Goal: Use online tool/utility

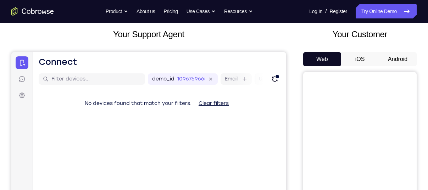
scroll to position [40, 0]
click at [389, 54] on button "Android" at bounding box center [398, 59] width 38 height 14
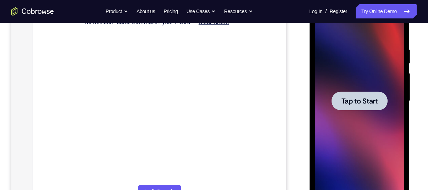
scroll to position [0, 0]
click at [347, 105] on span "Tap to Start" at bounding box center [359, 101] width 36 height 7
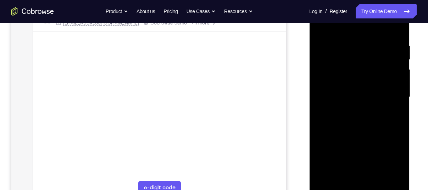
scroll to position [126, 0]
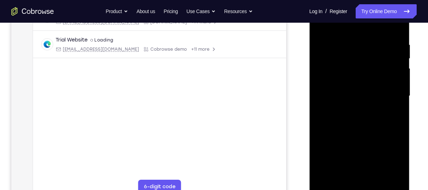
click at [359, 188] on div at bounding box center [359, 96] width 89 height 199
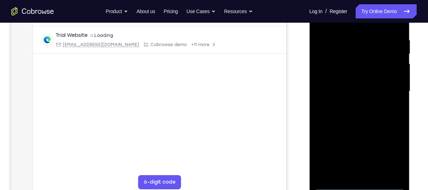
scroll to position [131, 0]
click at [359, 185] on div at bounding box center [359, 91] width 89 height 199
click at [388, 154] on div at bounding box center [359, 91] width 89 height 199
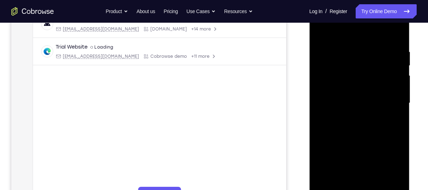
click at [350, 39] on div at bounding box center [359, 103] width 89 height 199
click at [385, 97] on div at bounding box center [359, 103] width 89 height 199
click at [349, 115] on div at bounding box center [359, 103] width 89 height 199
click at [350, 101] on div at bounding box center [359, 103] width 89 height 199
click at [351, 87] on div at bounding box center [359, 103] width 89 height 199
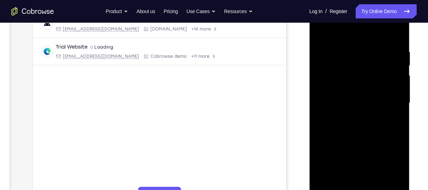
click at [334, 101] on div at bounding box center [359, 103] width 89 height 199
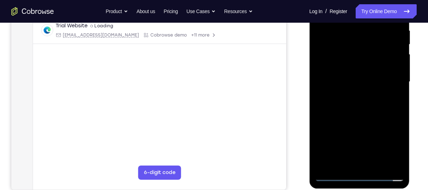
scroll to position [137, 0]
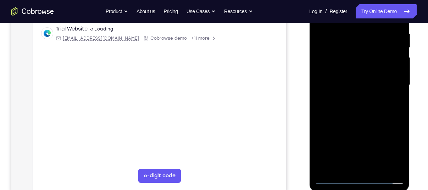
click at [334, 105] on div at bounding box center [359, 85] width 89 height 199
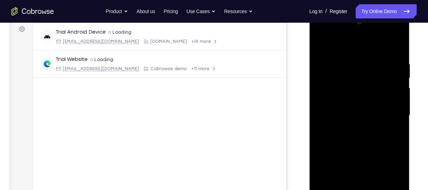
drag, startPoint x: 387, startPoint y: 31, endPoint x: 371, endPoint y: 48, distance: 23.1
click at [371, 48] on div at bounding box center [359, 115] width 89 height 199
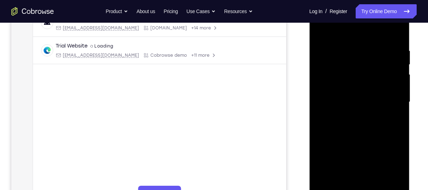
scroll to position [122, 0]
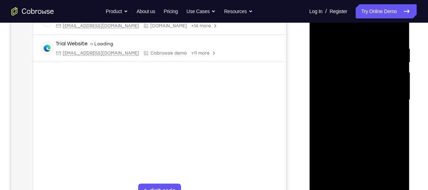
click at [396, 37] on div at bounding box center [359, 100] width 89 height 199
drag, startPoint x: 348, startPoint y: 111, endPoint x: 348, endPoint y: 89, distance: 21.6
click at [348, 89] on div at bounding box center [359, 100] width 89 height 199
click at [397, 111] on div at bounding box center [359, 100] width 89 height 199
click at [322, 114] on div at bounding box center [359, 100] width 89 height 199
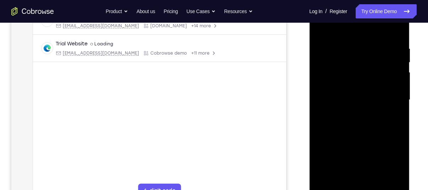
drag, startPoint x: 349, startPoint y: 122, endPoint x: 349, endPoint y: 61, distance: 61.0
click at [349, 61] on div at bounding box center [359, 100] width 89 height 199
drag, startPoint x: 355, startPoint y: 132, endPoint x: 359, endPoint y: 74, distance: 57.9
click at [359, 74] on div at bounding box center [359, 100] width 89 height 199
drag, startPoint x: 359, startPoint y: 74, endPoint x: 364, endPoint y: 172, distance: 98.7
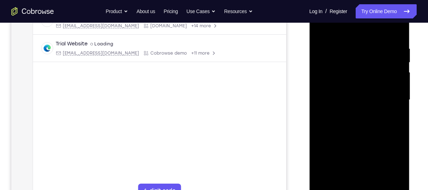
click at [364, 172] on div at bounding box center [359, 100] width 89 height 199
drag, startPoint x: 352, startPoint y: 85, endPoint x: 356, endPoint y: 145, distance: 59.4
click at [356, 145] on div at bounding box center [359, 100] width 89 height 199
click at [323, 66] on div at bounding box center [359, 100] width 89 height 199
click at [396, 29] on div at bounding box center [359, 100] width 89 height 199
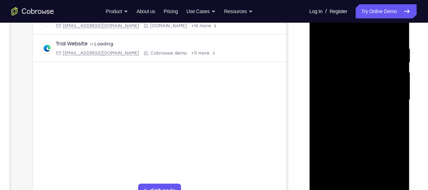
click at [346, 40] on div at bounding box center [359, 100] width 89 height 199
click at [397, 59] on div at bounding box center [359, 100] width 89 height 199
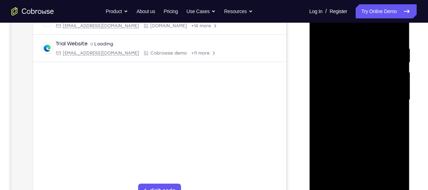
click at [397, 59] on div at bounding box center [359, 100] width 89 height 199
click at [396, 69] on div at bounding box center [359, 100] width 89 height 199
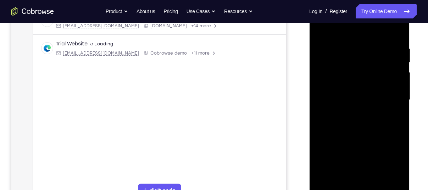
click at [396, 69] on div at bounding box center [359, 100] width 89 height 199
drag, startPoint x: 396, startPoint y: 69, endPoint x: 340, endPoint y: 76, distance: 56.5
click at [340, 76] on div at bounding box center [359, 100] width 89 height 199
click at [400, 79] on div at bounding box center [359, 100] width 89 height 199
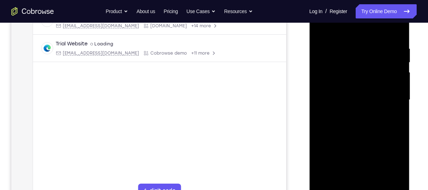
click at [400, 79] on div at bounding box center [359, 100] width 89 height 199
drag, startPoint x: 400, startPoint y: 79, endPoint x: 365, endPoint y: 85, distance: 35.9
click at [365, 85] on div at bounding box center [359, 100] width 89 height 199
drag, startPoint x: 401, startPoint y: 89, endPoint x: 340, endPoint y: 87, distance: 60.7
click at [340, 87] on div at bounding box center [359, 100] width 89 height 199
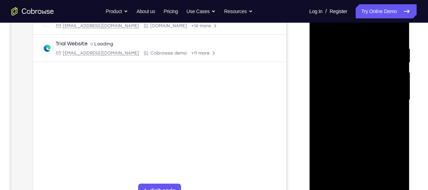
drag, startPoint x: 394, startPoint y: 86, endPoint x: 359, endPoint y: 87, distance: 34.8
click at [359, 87] on div at bounding box center [359, 100] width 89 height 199
drag, startPoint x: 394, startPoint y: 82, endPoint x: 378, endPoint y: 82, distance: 16.3
click at [378, 82] on div at bounding box center [359, 100] width 89 height 199
drag, startPoint x: 378, startPoint y: 82, endPoint x: 345, endPoint y: 80, distance: 33.0
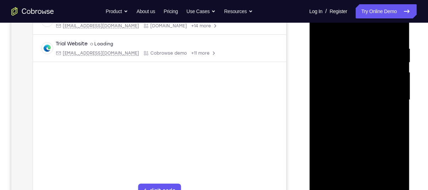
click at [345, 80] on div at bounding box center [359, 100] width 89 height 199
click at [394, 32] on div at bounding box center [359, 100] width 89 height 199
click at [375, 43] on div at bounding box center [359, 100] width 89 height 199
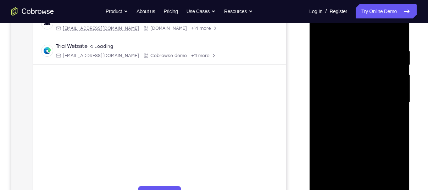
scroll to position [119, 0]
click at [395, 34] on div at bounding box center [359, 103] width 89 height 199
click at [398, 33] on div at bounding box center [359, 103] width 89 height 199
click at [375, 47] on div at bounding box center [359, 103] width 89 height 199
drag, startPoint x: 346, startPoint y: 115, endPoint x: 344, endPoint y: 61, distance: 53.2
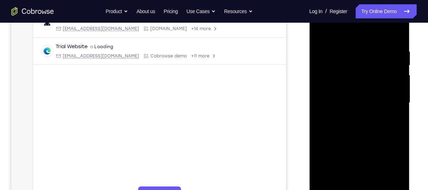
click at [344, 61] on div at bounding box center [359, 103] width 89 height 199
drag, startPoint x: 349, startPoint y: 137, endPoint x: 349, endPoint y: 76, distance: 61.0
click at [349, 76] on div at bounding box center [359, 103] width 89 height 199
drag, startPoint x: 349, startPoint y: 76, endPoint x: 356, endPoint y: 208, distance: 132.8
click at [356, 190] on div at bounding box center [359, 103] width 100 height 211
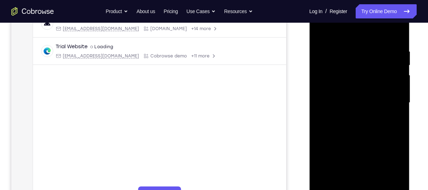
click at [321, 29] on div at bounding box center [359, 103] width 89 height 199
drag, startPoint x: 379, startPoint y: 70, endPoint x: 379, endPoint y: 90, distance: 19.9
click at [379, 90] on div at bounding box center [359, 103] width 89 height 199
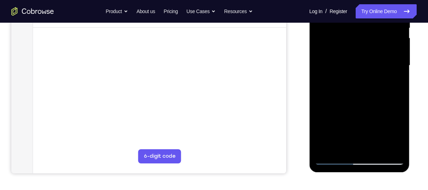
scroll to position [157, 0]
click at [376, 148] on div at bounding box center [359, 65] width 89 height 199
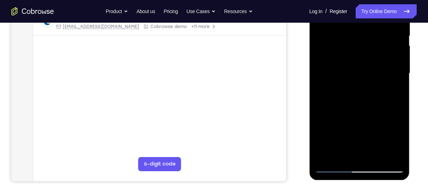
click at [367, 110] on div at bounding box center [359, 73] width 89 height 199
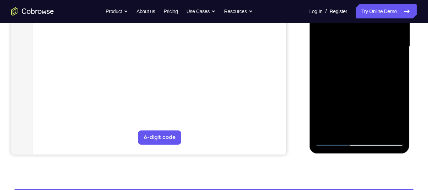
scroll to position [176, 0]
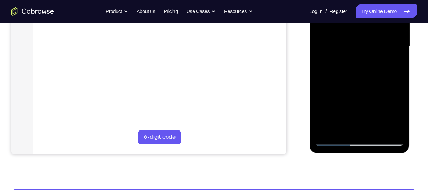
click at [335, 138] on div at bounding box center [359, 46] width 89 height 199
drag, startPoint x: 346, startPoint y: 111, endPoint x: 346, endPoint y: 43, distance: 68.4
click at [346, 43] on div at bounding box center [359, 46] width 89 height 199
click at [400, 119] on div at bounding box center [359, 46] width 89 height 199
drag, startPoint x: 345, startPoint y: 85, endPoint x: 342, endPoint y: 50, distance: 34.8
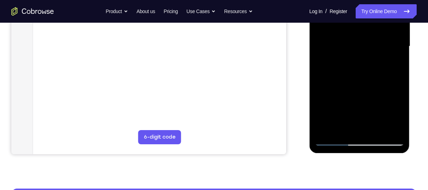
click at [342, 50] on div at bounding box center [359, 46] width 89 height 199
drag, startPoint x: 361, startPoint y: 87, endPoint x: 361, endPoint y: 34, distance: 52.5
click at [361, 34] on div at bounding box center [359, 46] width 89 height 199
drag, startPoint x: 359, startPoint y: 74, endPoint x: 361, endPoint y: 13, distance: 60.7
click at [361, 13] on div at bounding box center [359, 46] width 89 height 199
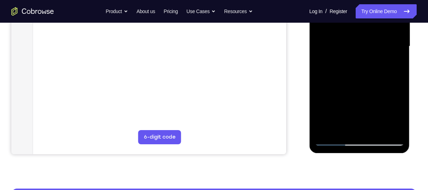
drag, startPoint x: 359, startPoint y: 89, endPoint x: 362, endPoint y: 29, distance: 59.6
click at [362, 29] on div at bounding box center [359, 46] width 89 height 199
drag, startPoint x: 361, startPoint y: 89, endPoint x: 363, endPoint y: 39, distance: 49.3
click at [363, 39] on div at bounding box center [359, 46] width 89 height 199
drag, startPoint x: 361, startPoint y: 89, endPoint x: 360, endPoint y: 19, distance: 70.6
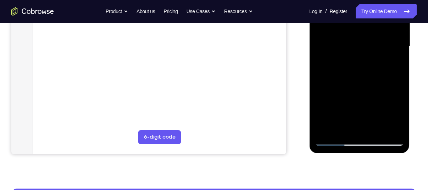
click at [360, 19] on div at bounding box center [359, 46] width 89 height 199
click at [398, 59] on div at bounding box center [359, 46] width 89 height 199
drag, startPoint x: 351, startPoint y: 99, endPoint x: 350, endPoint y: 33, distance: 66.3
click at [350, 33] on div at bounding box center [359, 46] width 89 height 199
drag, startPoint x: 362, startPoint y: 101, endPoint x: 362, endPoint y: 25, distance: 75.9
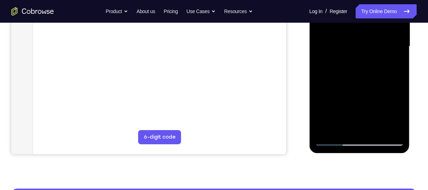
click at [362, 25] on div at bounding box center [359, 46] width 89 height 199
drag, startPoint x: 359, startPoint y: 101, endPoint x: 360, endPoint y: 38, distance: 62.8
click at [360, 38] on div at bounding box center [359, 46] width 89 height 199
drag, startPoint x: 359, startPoint y: 83, endPoint x: 359, endPoint y: 39, distance: 44.3
click at [359, 39] on div at bounding box center [359, 46] width 89 height 199
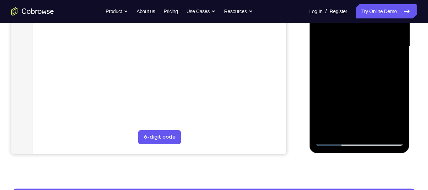
drag, startPoint x: 355, startPoint y: 119, endPoint x: 359, endPoint y: 20, distance: 99.4
click at [359, 20] on div at bounding box center [359, 46] width 89 height 199
drag, startPoint x: 352, startPoint y: 106, endPoint x: 351, endPoint y: 45, distance: 61.0
click at [351, 45] on div at bounding box center [359, 46] width 89 height 199
click at [326, 130] on div at bounding box center [359, 46] width 89 height 199
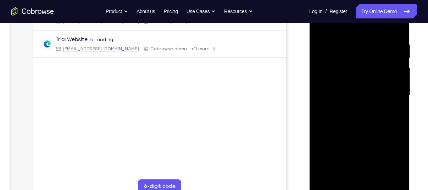
scroll to position [127, 0]
drag, startPoint x: 354, startPoint y: 46, endPoint x: 361, endPoint y: 99, distance: 52.9
click at [361, 99] on div at bounding box center [359, 95] width 89 height 199
drag, startPoint x: 366, startPoint y: 98, endPoint x: 364, endPoint y: 51, distance: 46.9
click at [364, 51] on div at bounding box center [359, 95] width 89 height 199
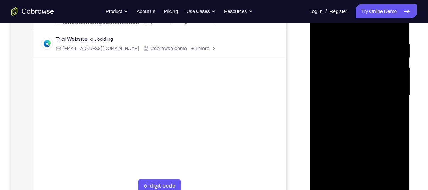
drag, startPoint x: 364, startPoint y: 51, endPoint x: 357, endPoint y: 128, distance: 76.5
click at [357, 128] on div at bounding box center [359, 95] width 89 height 199
drag, startPoint x: 346, startPoint y: 96, endPoint x: 349, endPoint y: 168, distance: 72.1
click at [349, 168] on div at bounding box center [359, 95] width 89 height 199
drag, startPoint x: 351, startPoint y: 79, endPoint x: 346, endPoint y: 181, distance: 102.3
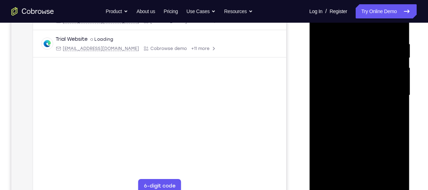
click at [346, 181] on div at bounding box center [359, 95] width 89 height 199
drag, startPoint x: 342, startPoint y: 89, endPoint x: 370, endPoint y: 208, distance: 122.9
click at [370, 190] on html "Online web based iOS Simulators and Android Emulators. Run iPhone, iPad, Mobile…" at bounding box center [359, 97] width 101 height 213
click at [400, 128] on div at bounding box center [359, 95] width 89 height 199
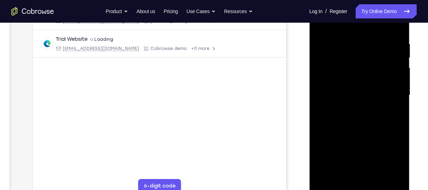
click at [355, 39] on div at bounding box center [359, 95] width 89 height 199
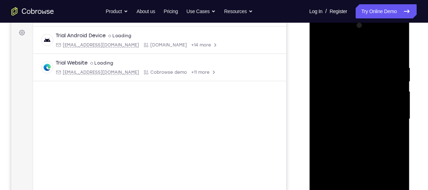
scroll to position [102, 0]
click at [396, 77] on div at bounding box center [359, 119] width 89 height 199
click at [395, 69] on div at bounding box center [359, 119] width 89 height 199
click at [396, 50] on div at bounding box center [359, 119] width 89 height 199
drag, startPoint x: 383, startPoint y: 84, endPoint x: 358, endPoint y: 95, distance: 27.6
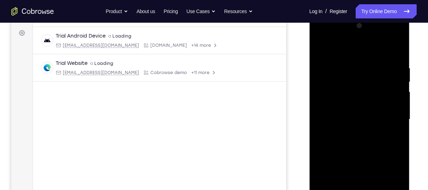
click at [358, 95] on div at bounding box center [359, 119] width 89 height 199
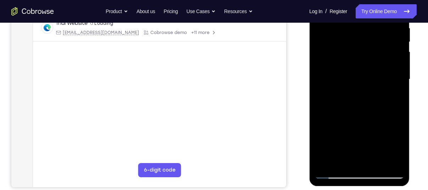
scroll to position [143, 0]
click at [376, 161] on div at bounding box center [359, 79] width 89 height 199
click at [346, 37] on div at bounding box center [359, 79] width 89 height 199
click at [343, 134] on div at bounding box center [359, 79] width 89 height 199
click at [341, 137] on div at bounding box center [359, 79] width 89 height 199
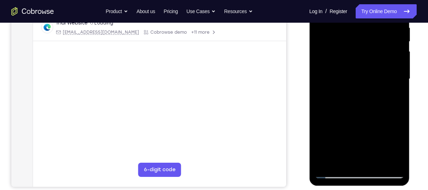
click at [322, 145] on div at bounding box center [359, 79] width 89 height 199
click at [335, 173] on div at bounding box center [359, 79] width 89 height 199
click at [340, 161] on div at bounding box center [359, 79] width 89 height 199
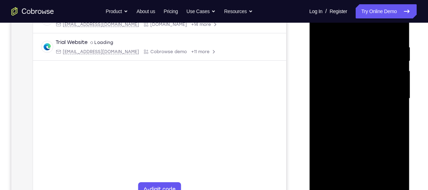
scroll to position [123, 0]
click at [348, 27] on div at bounding box center [359, 99] width 89 height 199
click at [346, 36] on div at bounding box center [359, 99] width 89 height 199
click at [319, 25] on div at bounding box center [359, 99] width 89 height 199
click at [341, 44] on div at bounding box center [359, 99] width 89 height 199
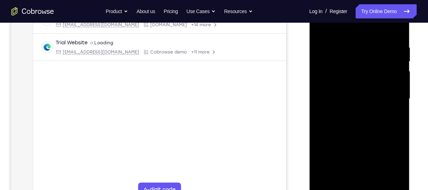
click at [362, 146] on div at bounding box center [359, 99] width 89 height 199
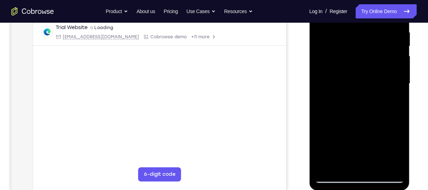
scroll to position [138, 0]
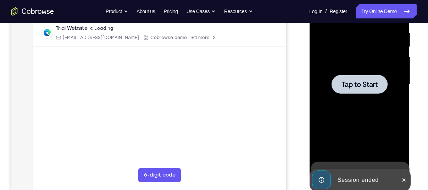
click at [290, 75] on div "Your Support Agent Your Customer Web iOS Android" at bounding box center [213, 61] width 405 height 262
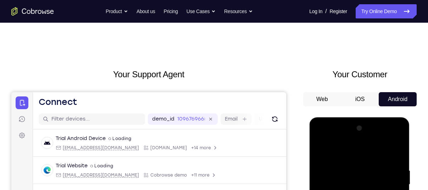
scroll to position [148, 0]
